Goal: Information Seeking & Learning: Learn about a topic

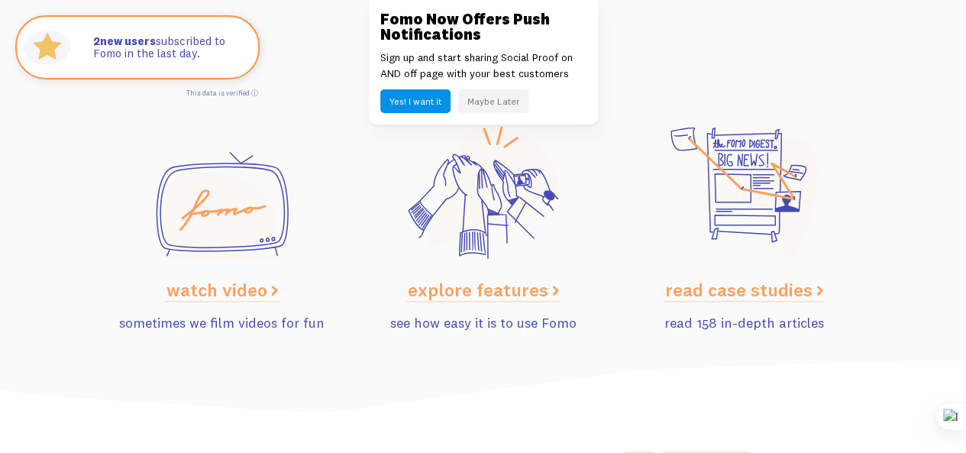
scroll to position [7721, 0]
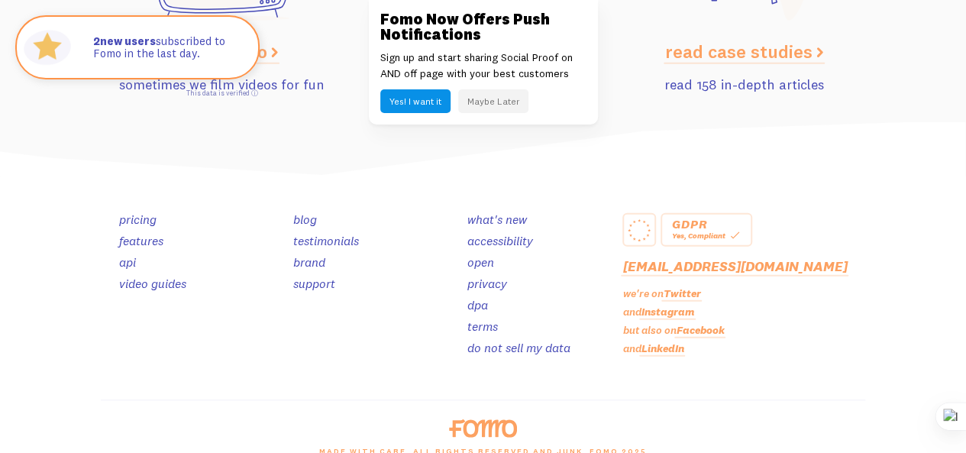
click at [423, 176] on div "pricing features api video guides blog testimonials brand support what's new ac…" at bounding box center [483, 287] width 764 height 223
click at [413, 186] on div "pricing features api video guides blog testimonials brand support what's new ac…" at bounding box center [483, 287] width 764 height 223
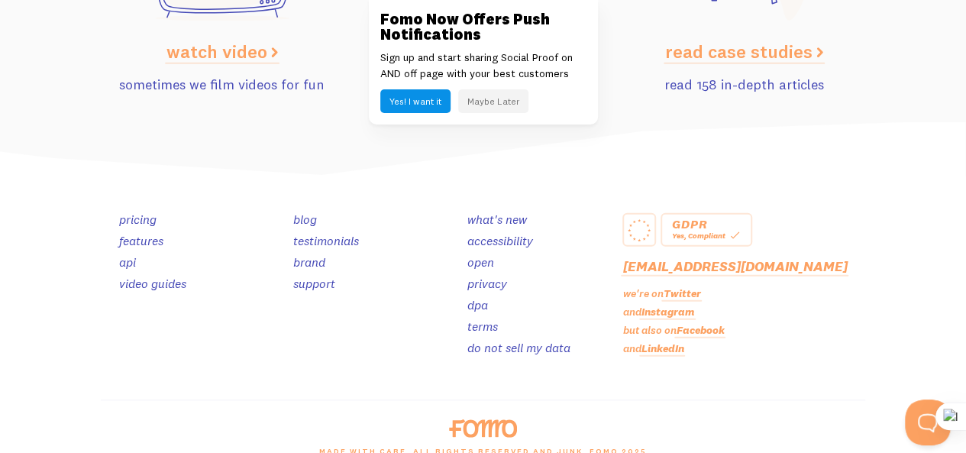
click at [318, 122] on img at bounding box center [483, 150] width 966 height 56
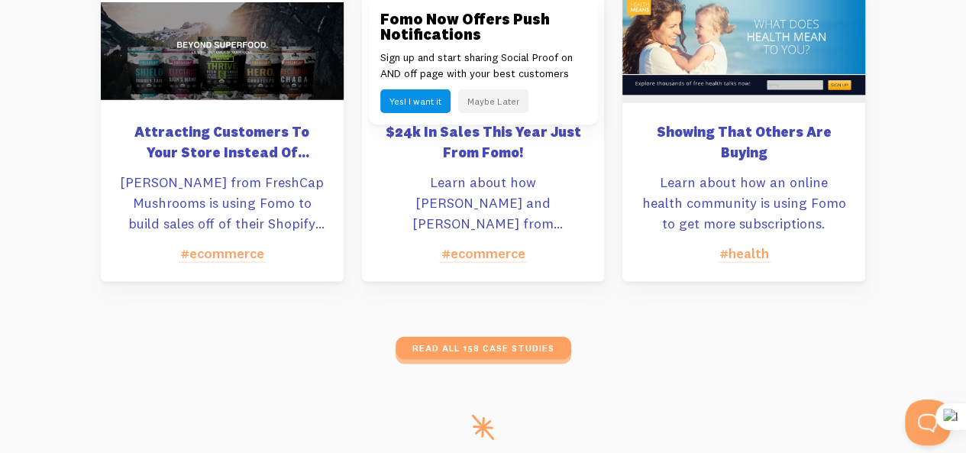
scroll to position [6652, 0]
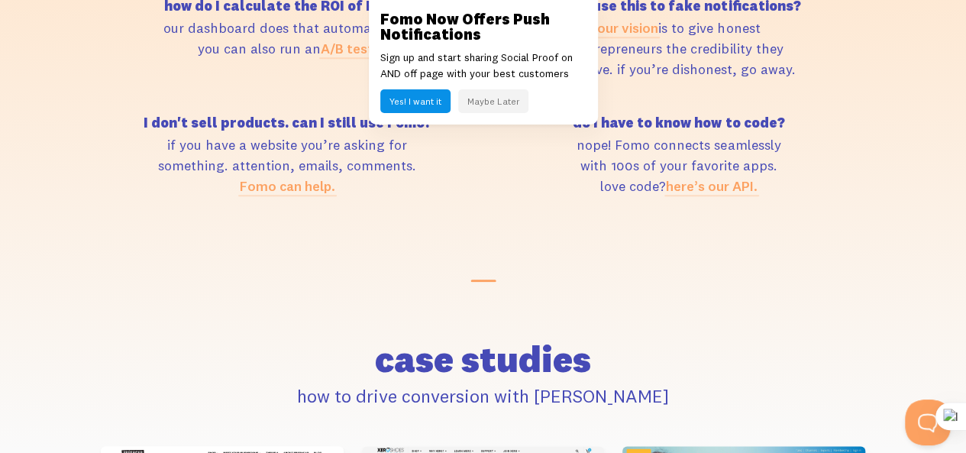
click at [452, 341] on h2 "case studies" at bounding box center [483, 359] width 764 height 37
click at [434, 341] on h2 "case studies" at bounding box center [483, 359] width 764 height 37
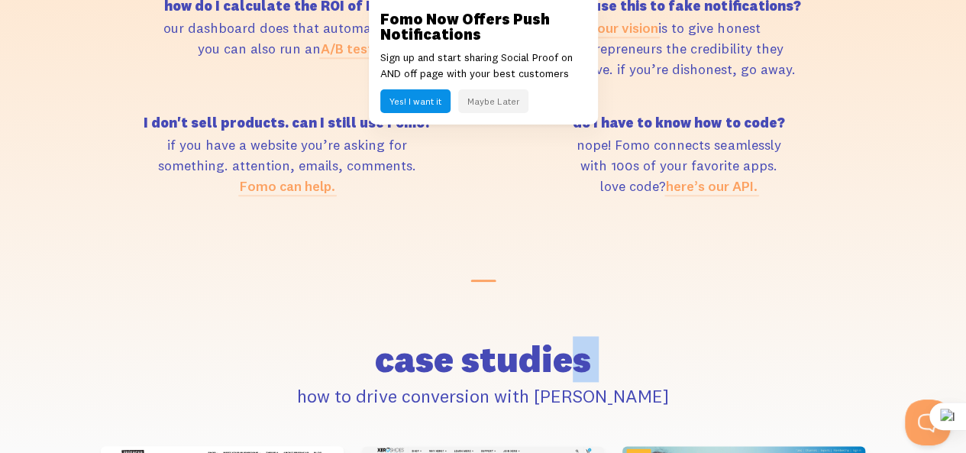
click at [434, 341] on h2 "case studies" at bounding box center [483, 359] width 764 height 37
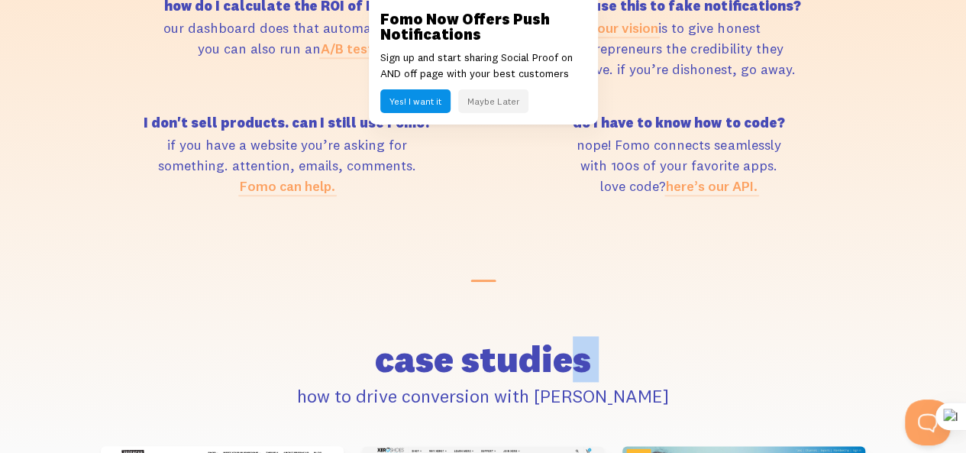
click at [431, 341] on h2 "case studies" at bounding box center [483, 359] width 764 height 37
click at [533, 346] on h2 "case studies" at bounding box center [483, 359] width 764 height 37
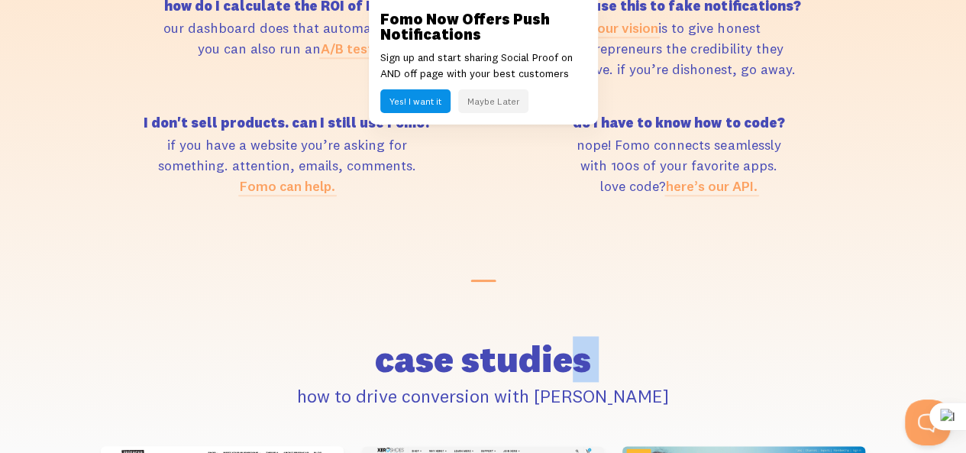
click at [533, 346] on h2 "case studies" at bounding box center [483, 359] width 764 height 37
click at [580, 231] on div "FAQ sometimes you have to give a FAQ how do I calculate the ROI of [PERSON_NAME…" at bounding box center [483, 355] width 783 height 923
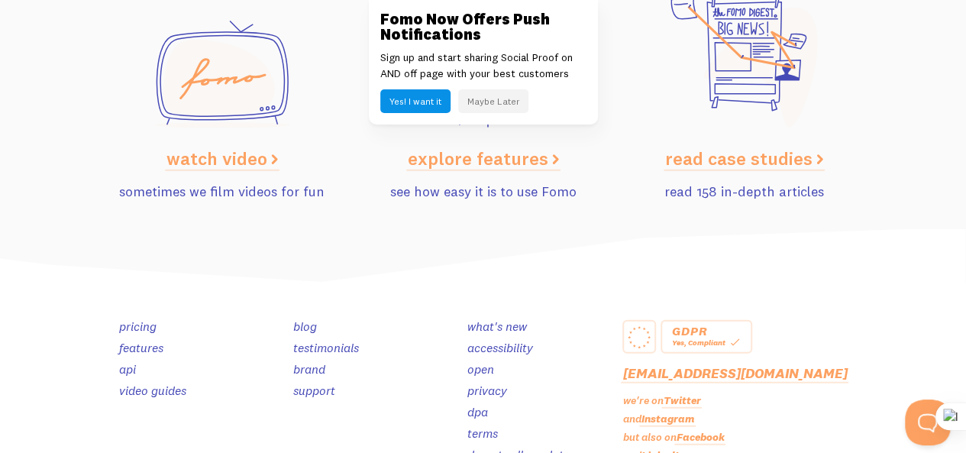
scroll to position [7721, 0]
